Goal: Transaction & Acquisition: Book appointment/travel/reservation

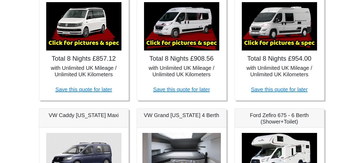
scroll to position [136, 0]
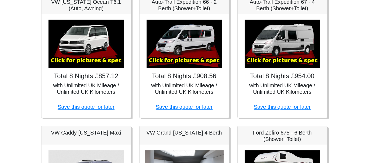
scroll to position [120, 0]
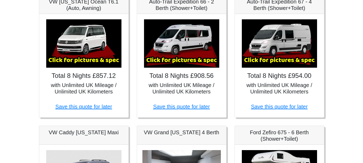
click at [175, 65] on img at bounding box center [181, 43] width 75 height 48
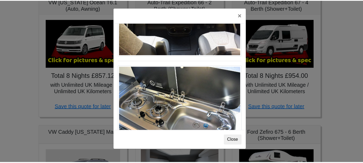
scroll to position [560, 0]
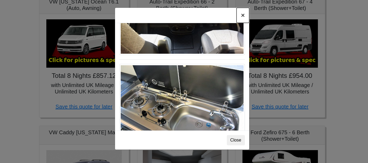
click at [241, 15] on button "×" at bounding box center [242, 15] width 12 height 15
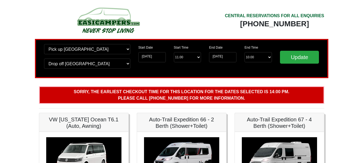
scroll to position [0, 0]
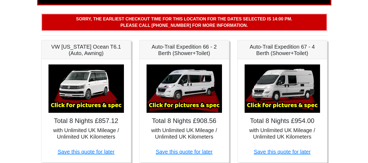
scroll to position [83, 0]
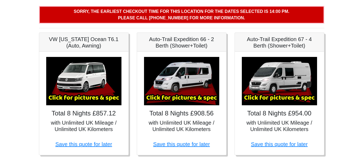
click at [279, 83] on img at bounding box center [279, 81] width 75 height 48
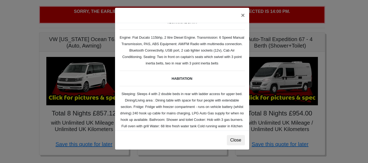
scroll to position [23, 0]
